Goal: Book appointment/travel/reservation

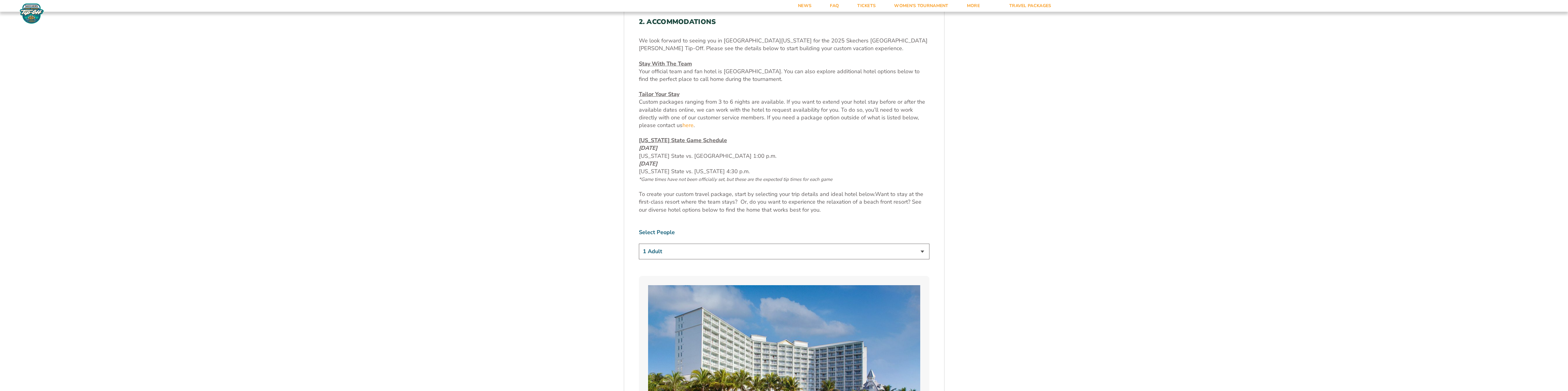
scroll to position [287, 0]
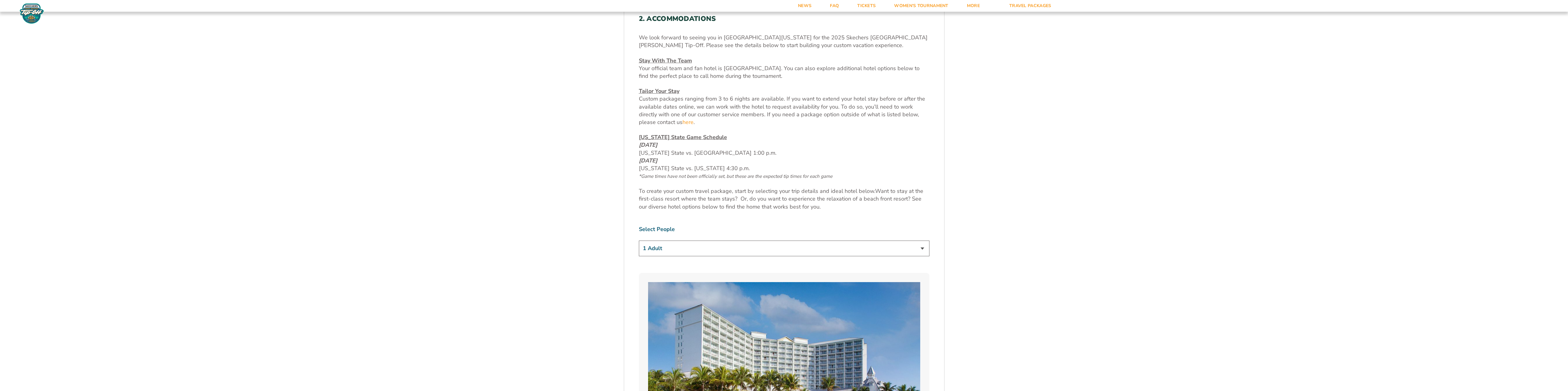
click at [748, 254] on select "1 Adult 2 Adults 3 Adults 4 Adults 2 Adults + 1 Child 2 Adults + 2 Children 2 A…" at bounding box center [784, 248] width 290 height 15
select select "2 Adults + 3 Children"
click at [639, 240] on select "1 Adult 2 Adults 3 Adults 4 Adults 2 Adults + 1 Child 2 Adults + 2 Children 2 A…" at bounding box center [784, 248] width 290 height 15
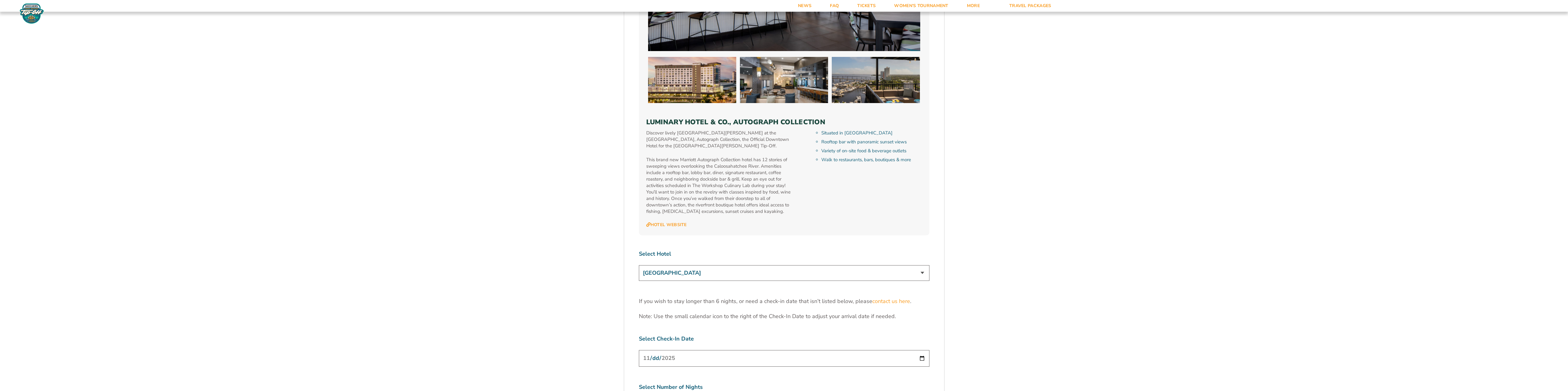
scroll to position [2153, 0]
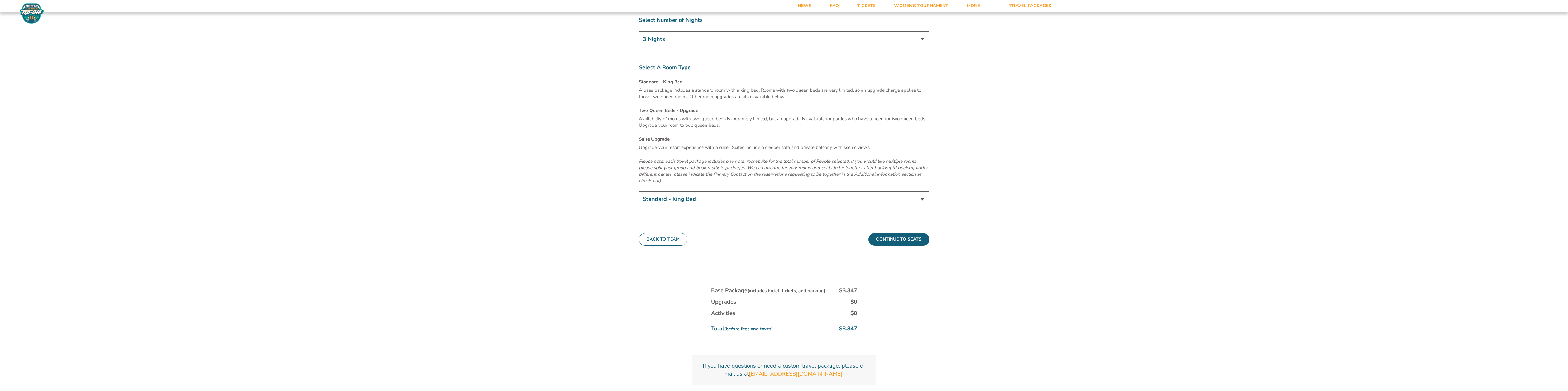
click at [806, 191] on select "Standard - King Bed Two Queen Beds - Upgrade (+$15 per night) Suite Upgrade (+$…" at bounding box center [784, 198] width 290 height 15
select select "Suite Upgrade"
click at [639, 191] on select "Standard - King Bed Two Queen Beds - Upgrade (+$15 per night) Suite Upgrade (+$…" at bounding box center [784, 198] width 290 height 15
click at [905, 233] on button "Continue To Seats" at bounding box center [898, 239] width 61 height 12
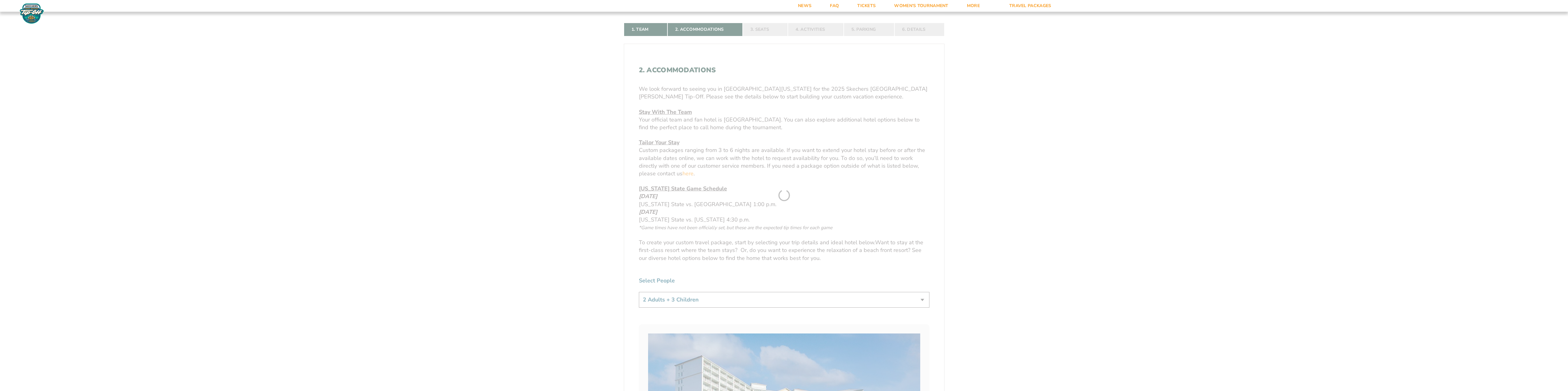
scroll to position [185, 0]
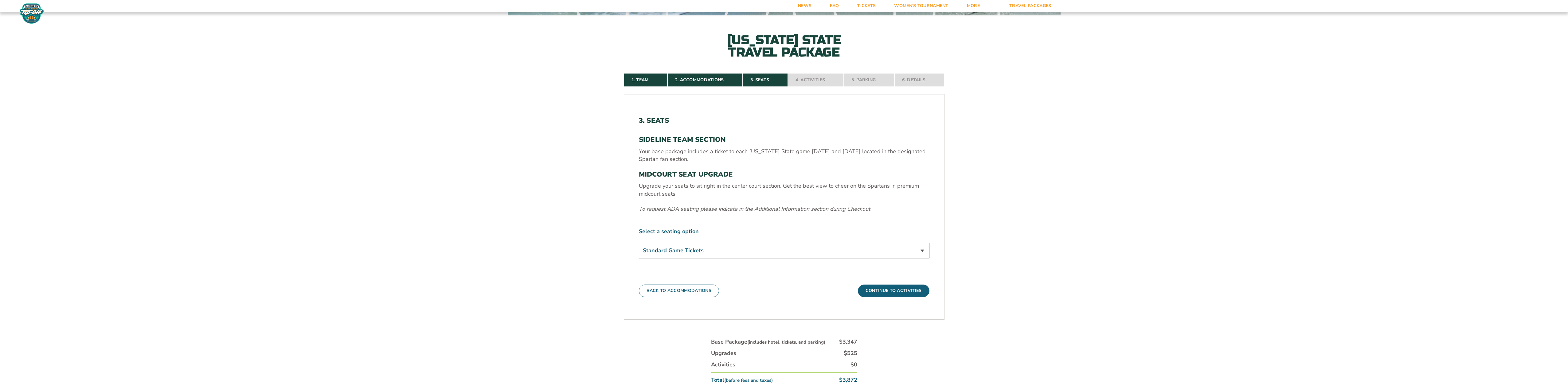
click at [740, 249] on select "Standard Game Tickets Midcourt Seat Upgrade (+$140 per person)" at bounding box center [784, 250] width 290 height 15
click at [892, 295] on button "Continue To Activities" at bounding box center [894, 290] width 72 height 12
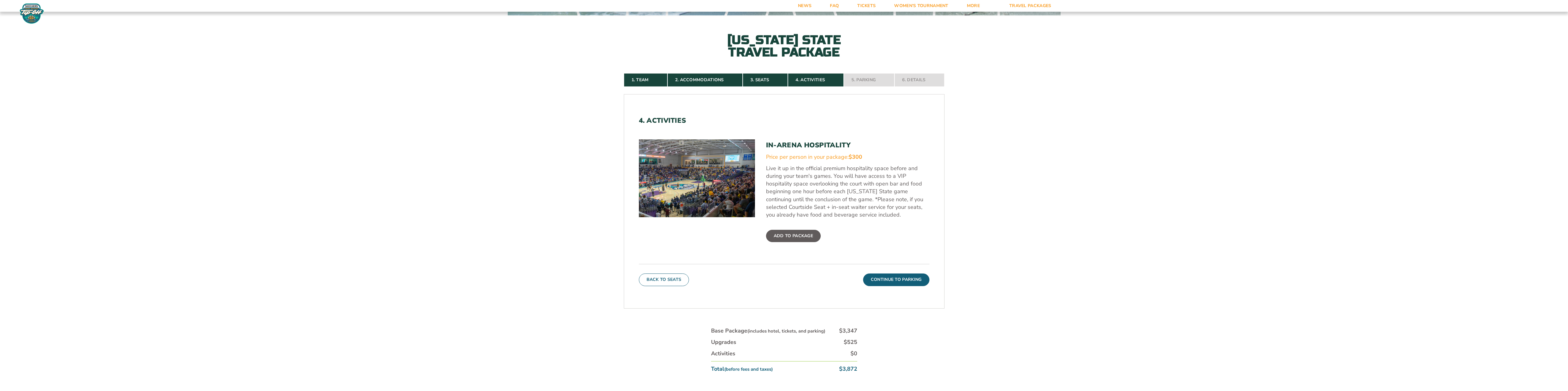
scroll to position [329, 0]
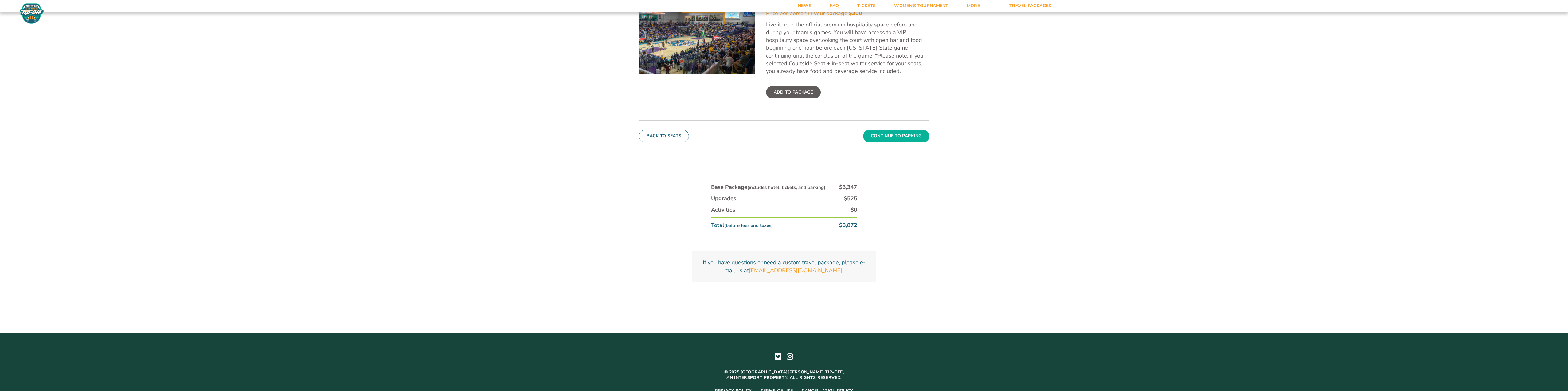
click at [873, 135] on button "Continue To Parking" at bounding box center [896, 135] width 66 height 12
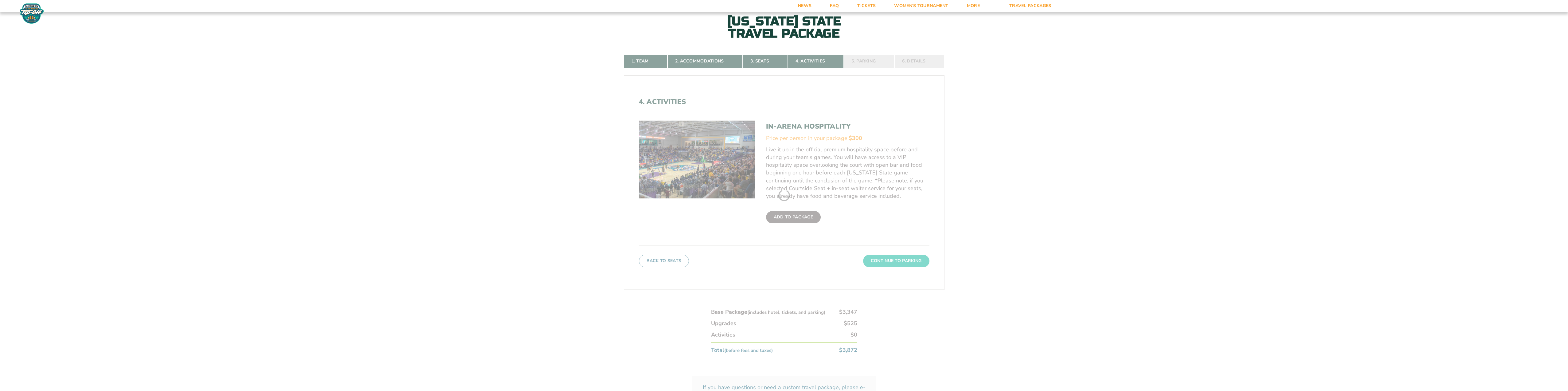
scroll to position [185, 0]
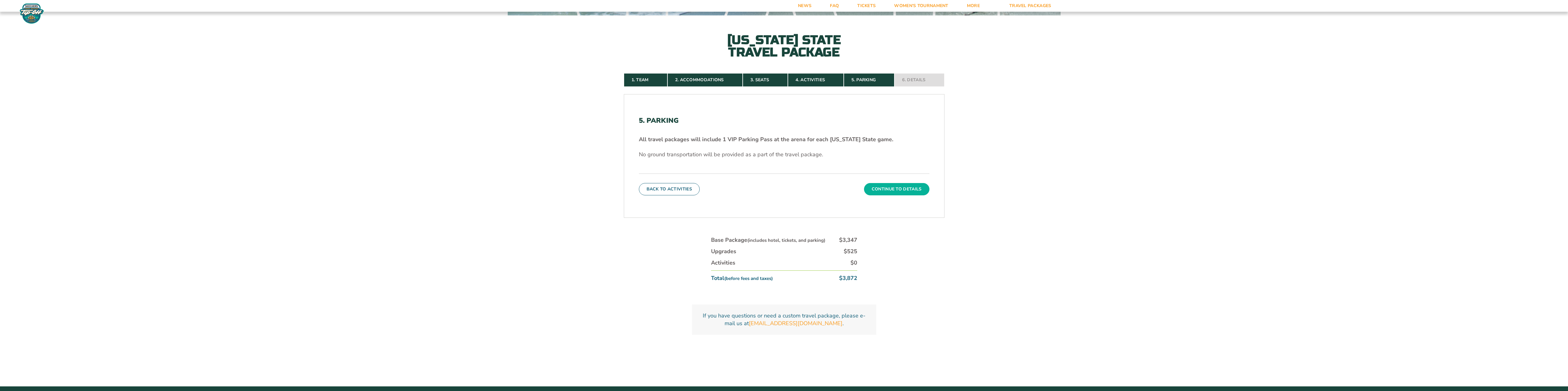
click at [911, 188] on button "Continue To Details" at bounding box center [897, 189] width 66 height 12
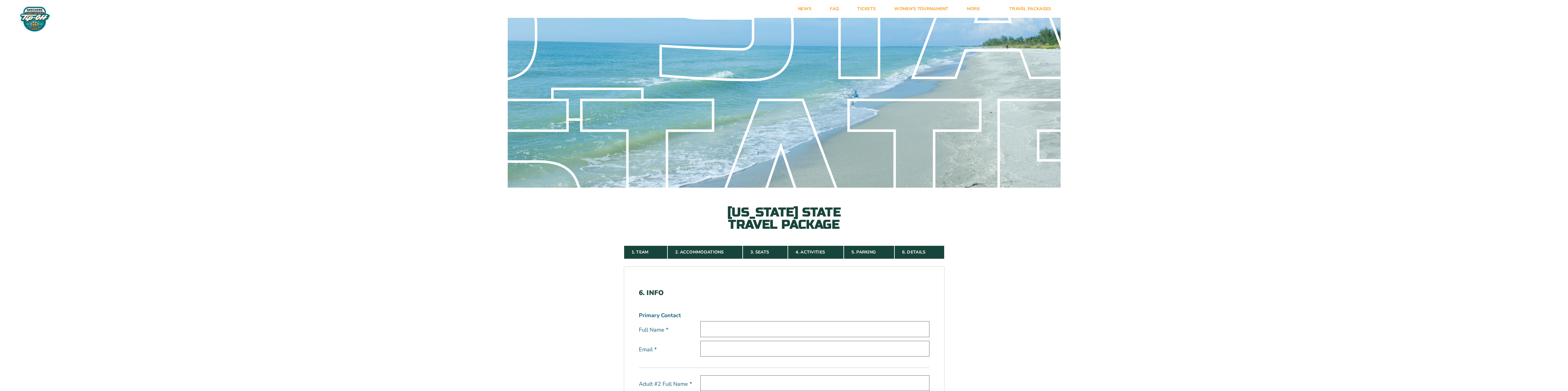
scroll to position [0, 0]
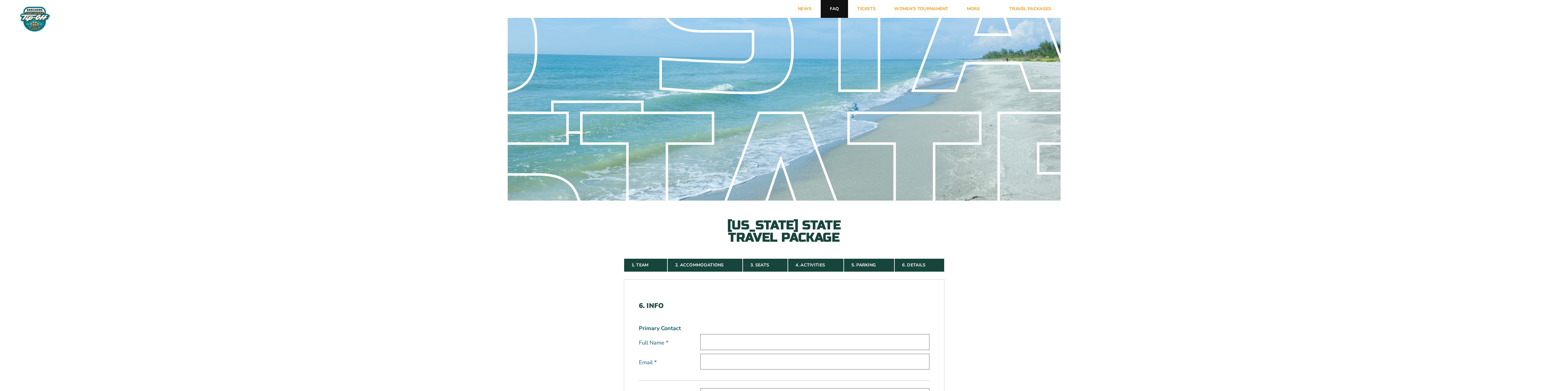
click at [829, 9] on link "FAQ" at bounding box center [835, 9] width 27 height 18
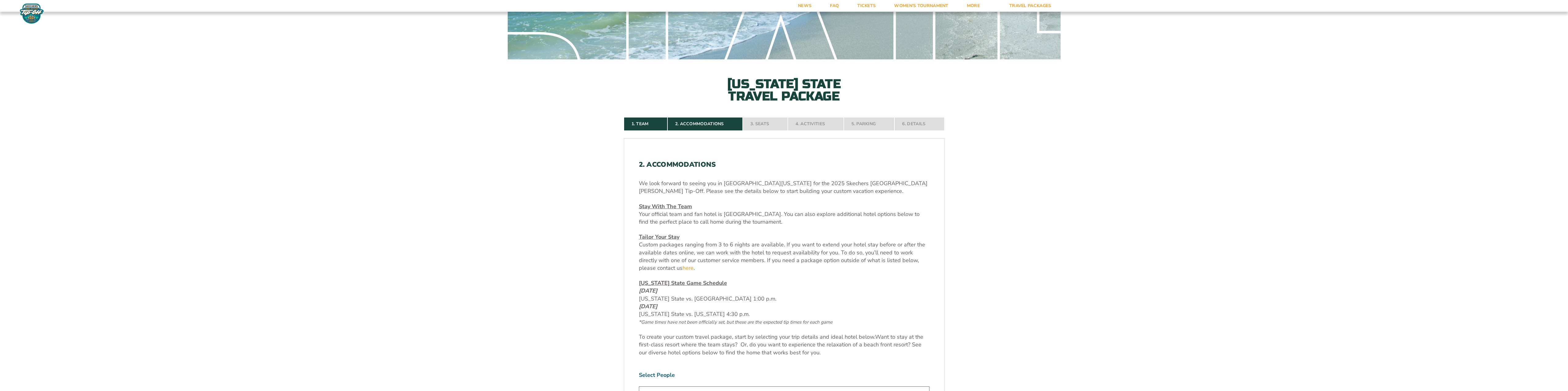
scroll to position [143, 0]
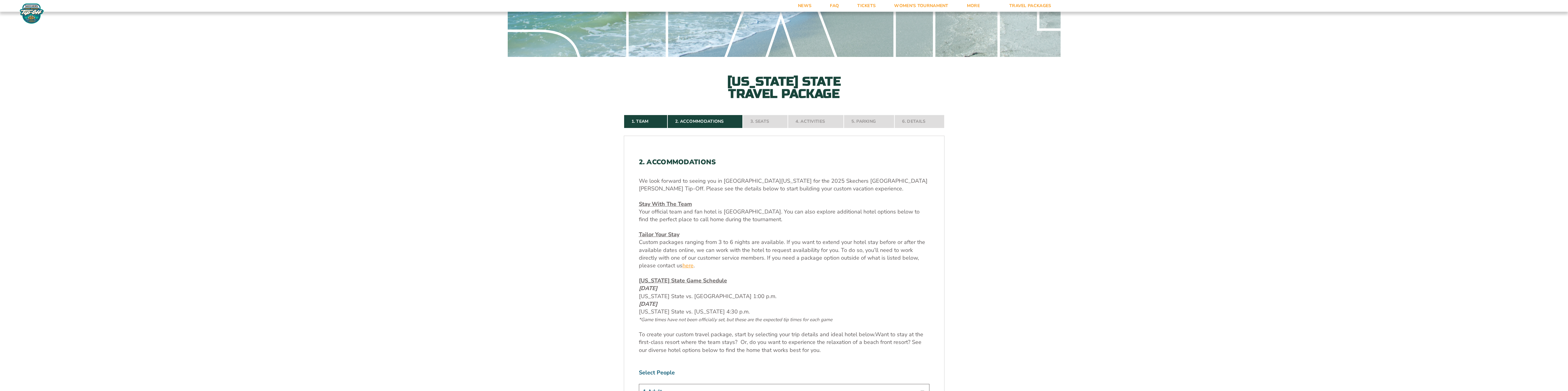
click at [690, 266] on link "here" at bounding box center [688, 265] width 11 height 7
